Goal: Task Accomplishment & Management: Manage account settings

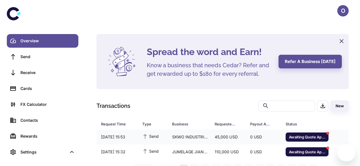
scroll to position [19, 0]
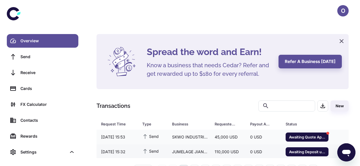
click at [217, 153] on div "110,000 USD" at bounding box center [228, 152] width 36 height 11
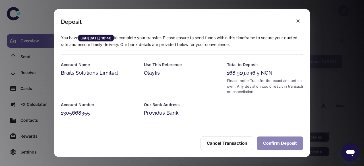
click at [277, 142] on button "Confirm Deposit" at bounding box center [280, 144] width 46 height 14
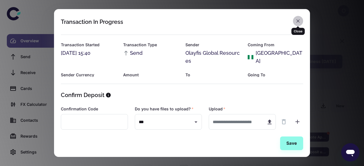
click at [296, 20] on icon "button" at bounding box center [298, 21] width 6 height 6
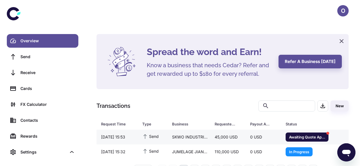
click at [200, 140] on div "SKWO INDUSTRIAL CO.,LIMITED" at bounding box center [189, 137] width 43 height 11
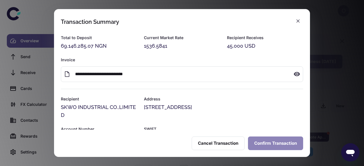
click at [268, 144] on button "Confirm Transaction" at bounding box center [275, 144] width 55 height 14
